Goal: Information Seeking & Learning: Learn about a topic

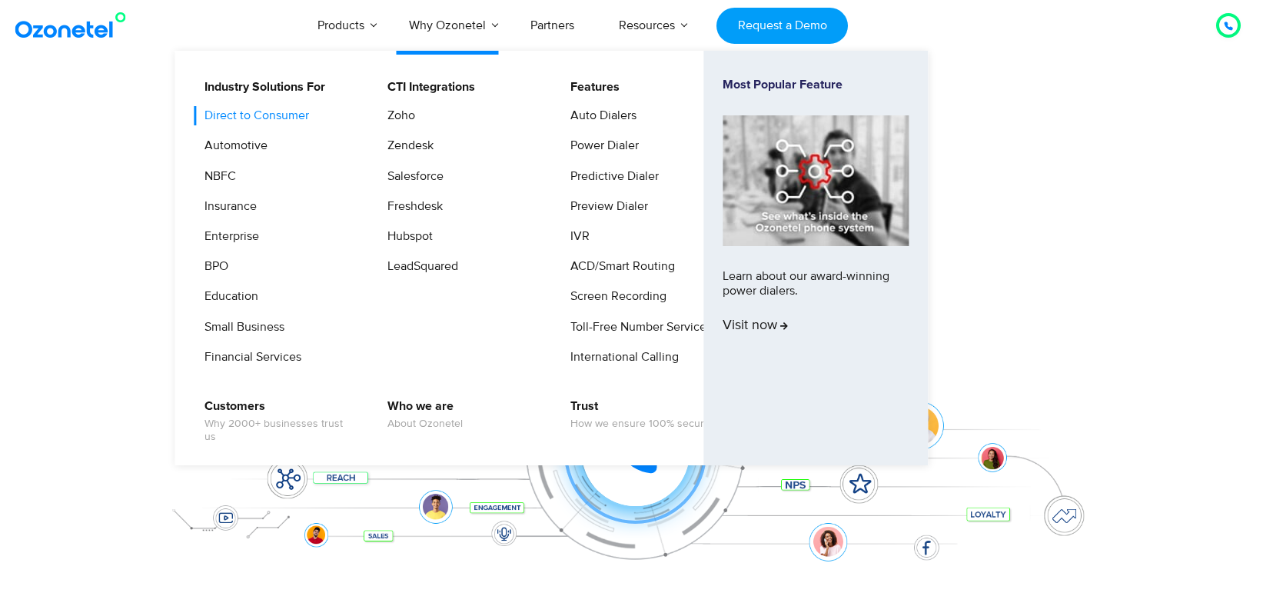
click at [275, 107] on link "Direct to Consumer" at bounding box center [253, 115] width 117 height 19
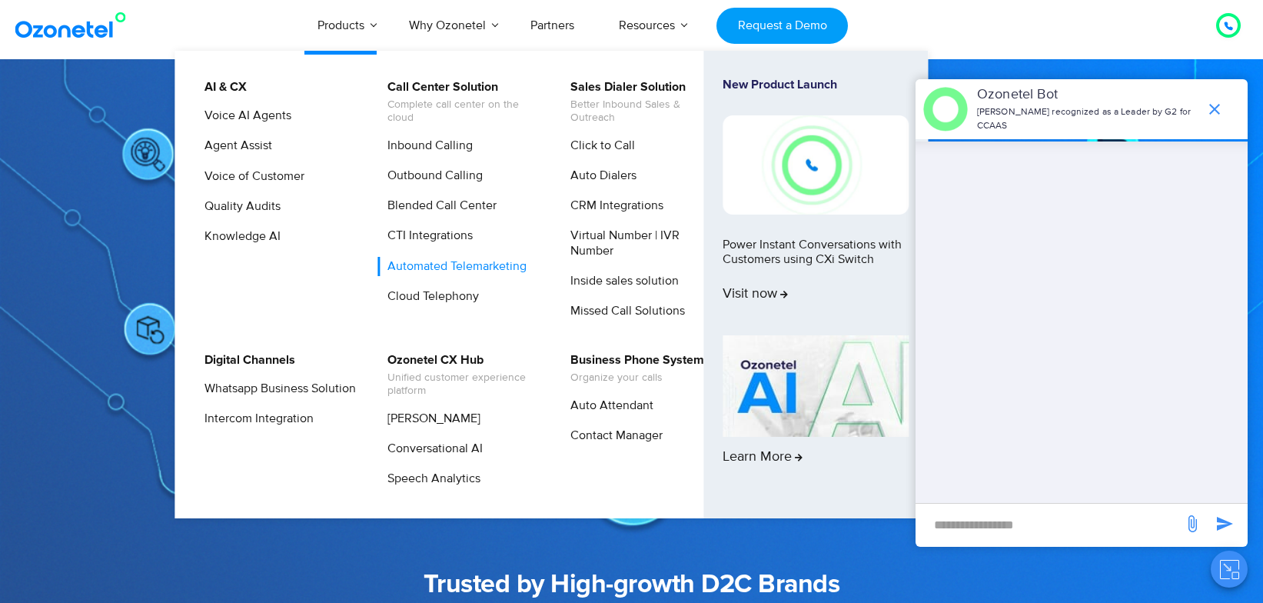
click at [441, 259] on link "Automated Telemarketing" at bounding box center [452, 266] width 151 height 19
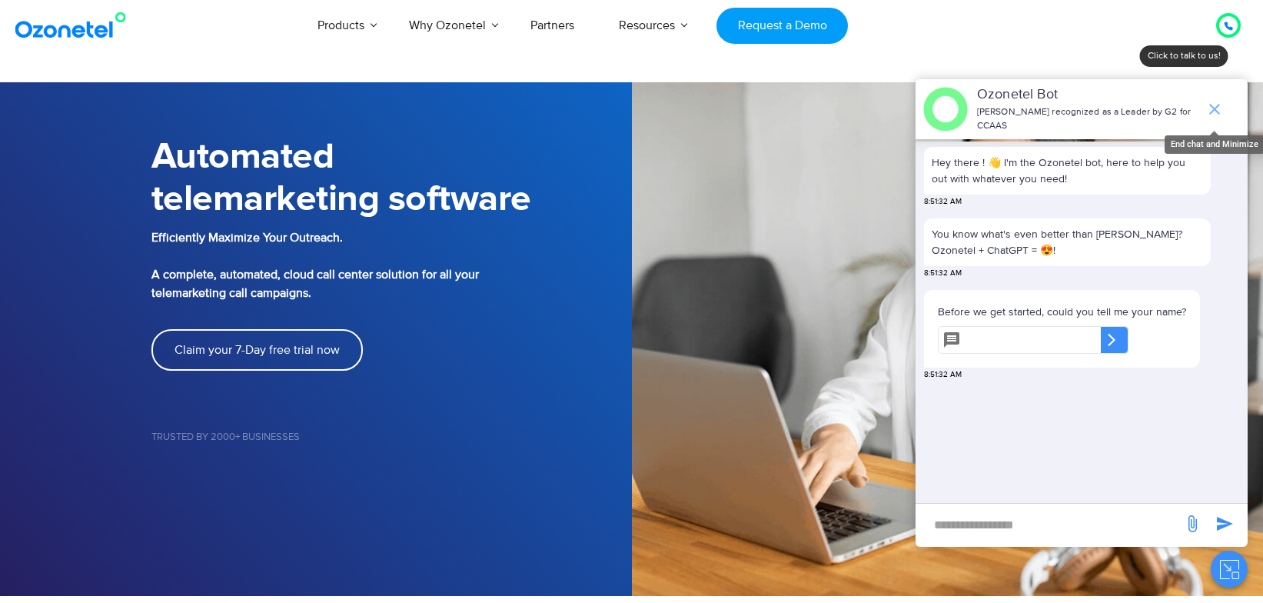
click at [1213, 105] on icon "end chat or minimize" at bounding box center [1215, 109] width 18 height 18
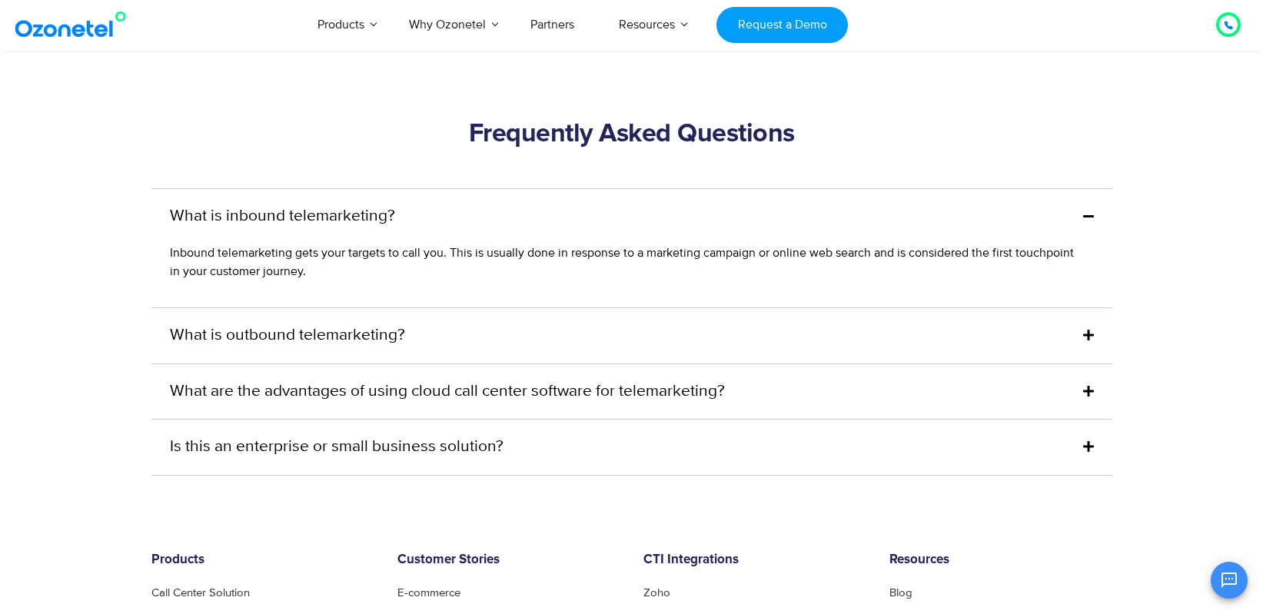
scroll to position [5210, 0]
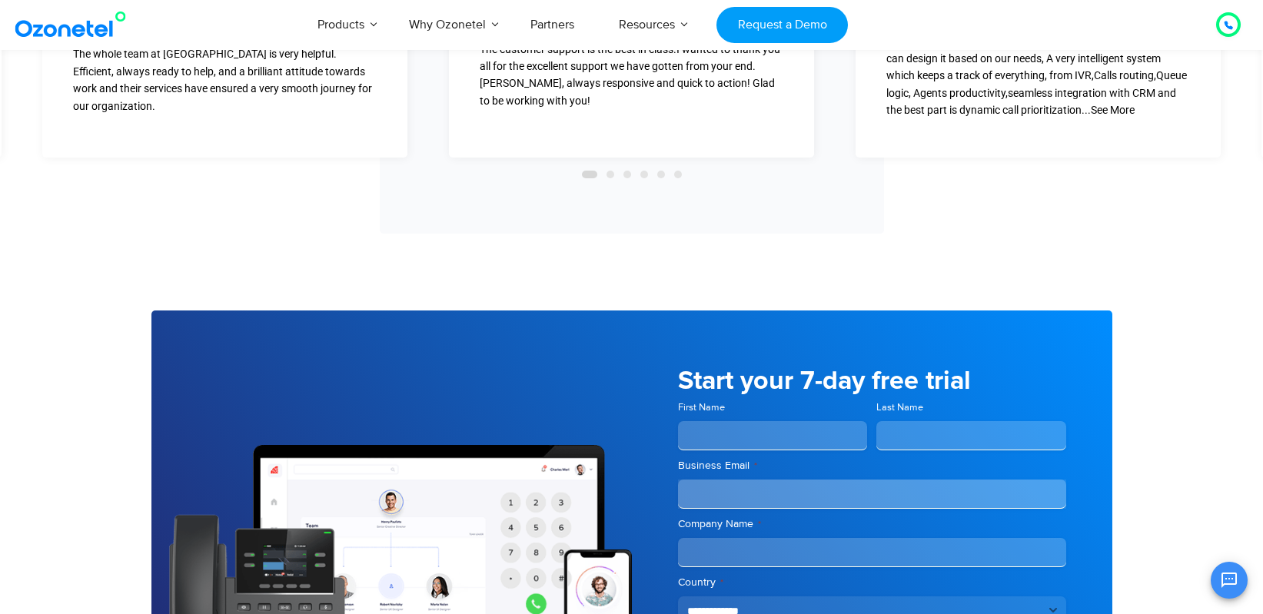
click at [95, 41] on link at bounding box center [74, 24] width 125 height 35
